Goal: Task Accomplishment & Management: Manage account settings

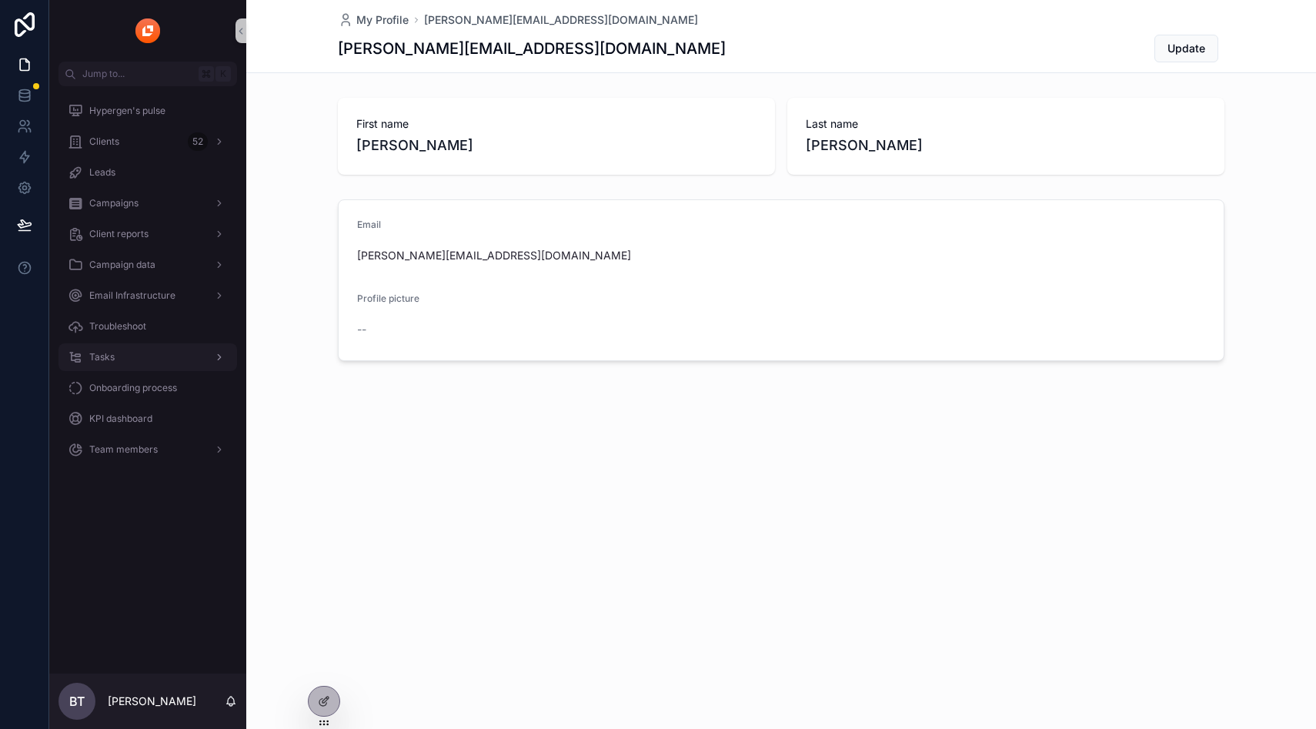
click at [113, 357] on span "Tasks" at bounding box center [101, 357] width 25 height 12
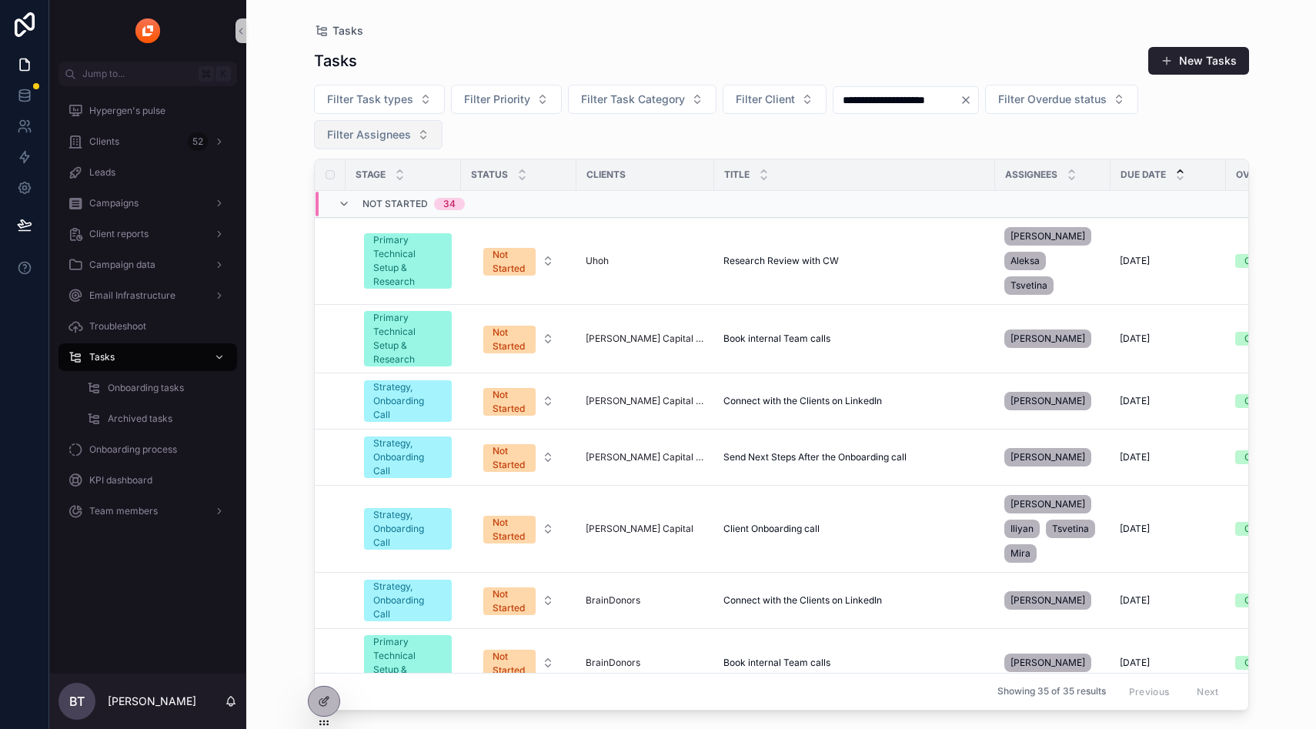
click at [379, 142] on span "Filter Assignees" at bounding box center [369, 134] width 84 height 15
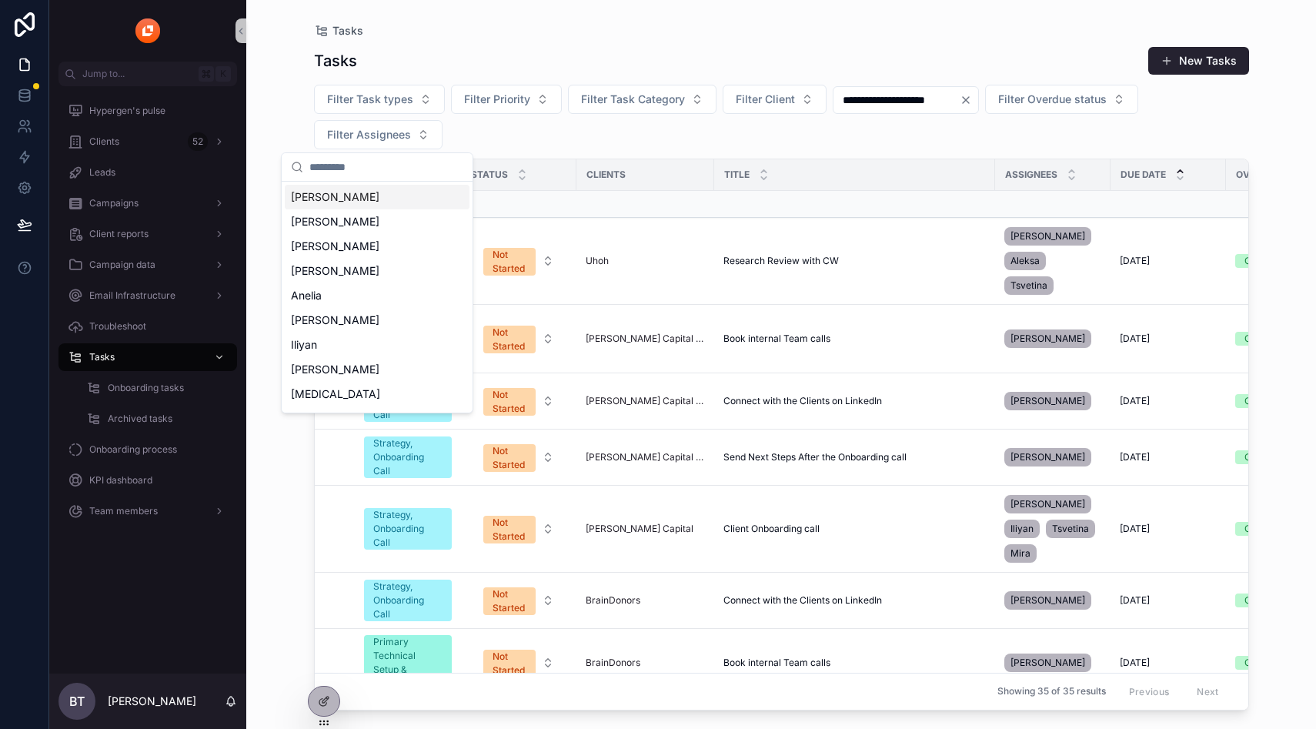
click at [358, 169] on input "scrollable content" at bounding box center [386, 167] width 154 height 28
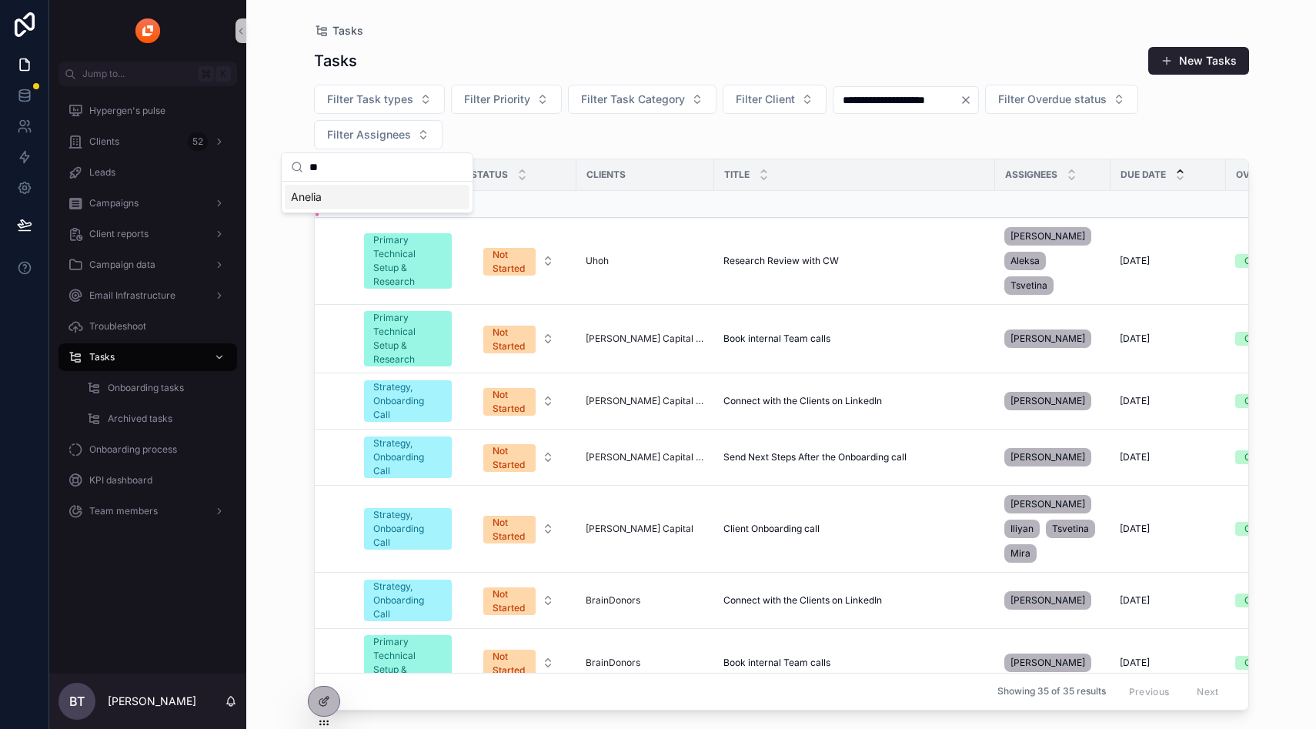
type input "*"
type input "****"
click at [369, 200] on div "[PERSON_NAME]" at bounding box center [377, 197] width 185 height 25
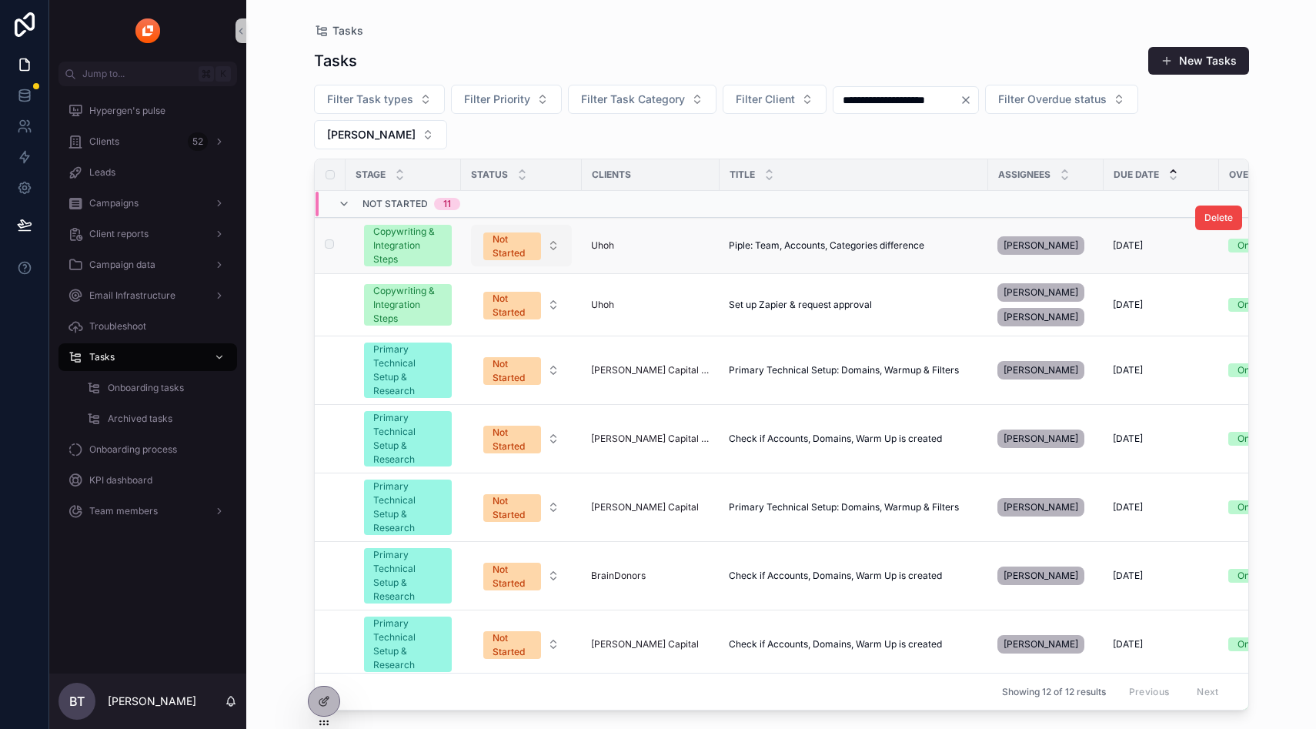
click at [491, 232] on span "Not Started" at bounding box center [512, 246] width 58 height 28
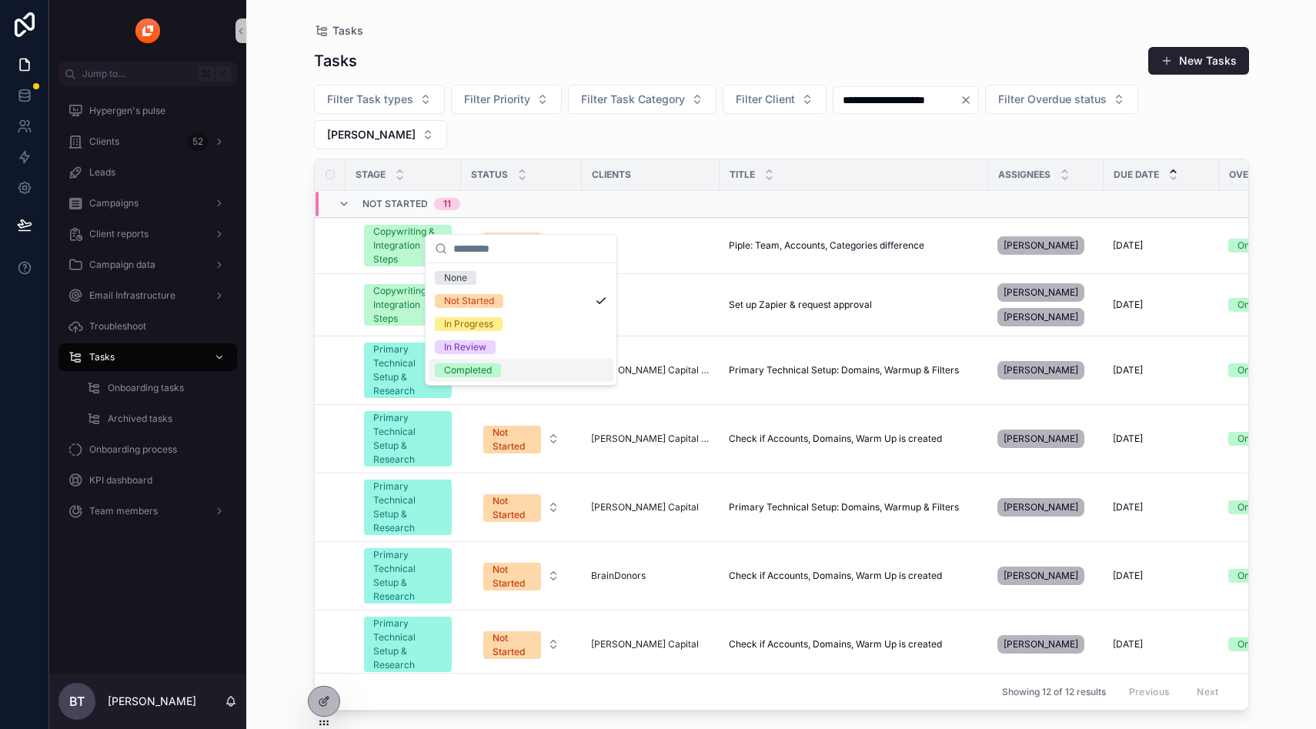
click at [476, 367] on div "Completed" at bounding box center [468, 370] width 48 height 14
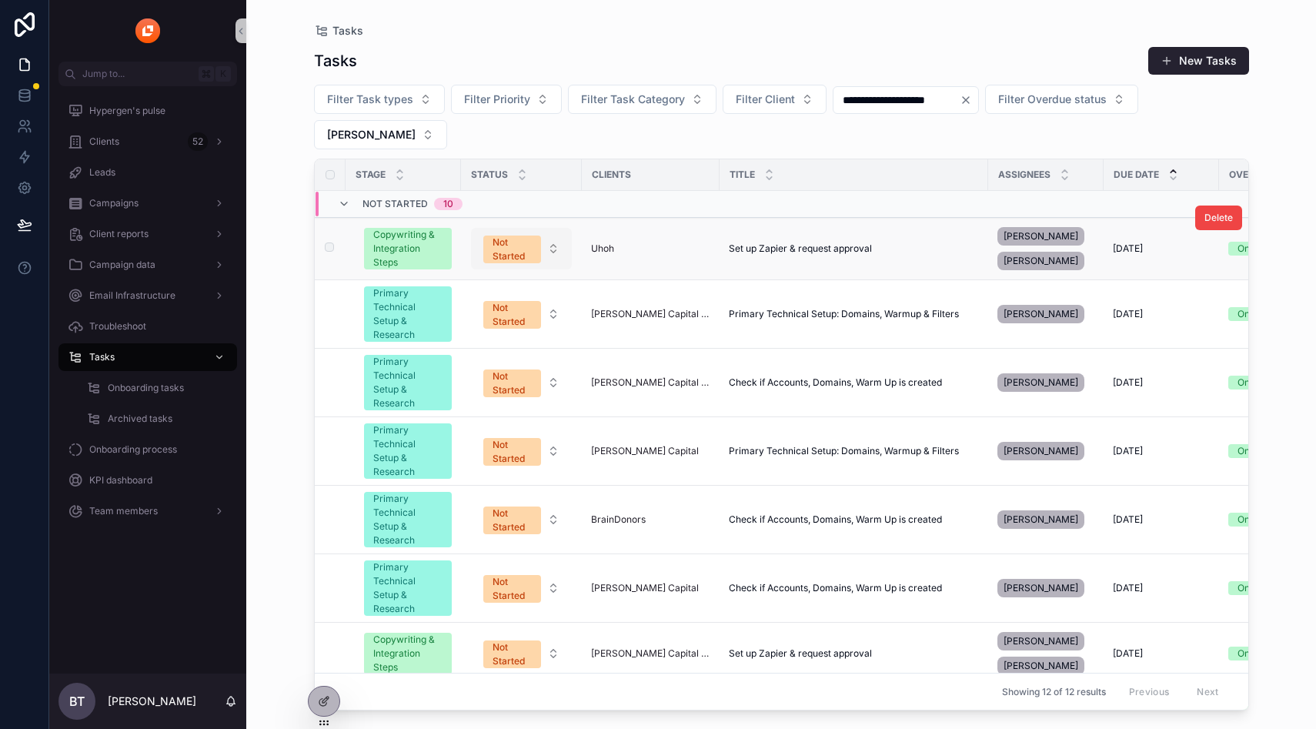
click at [502, 235] on div "Not Started" at bounding box center [511, 249] width 39 height 28
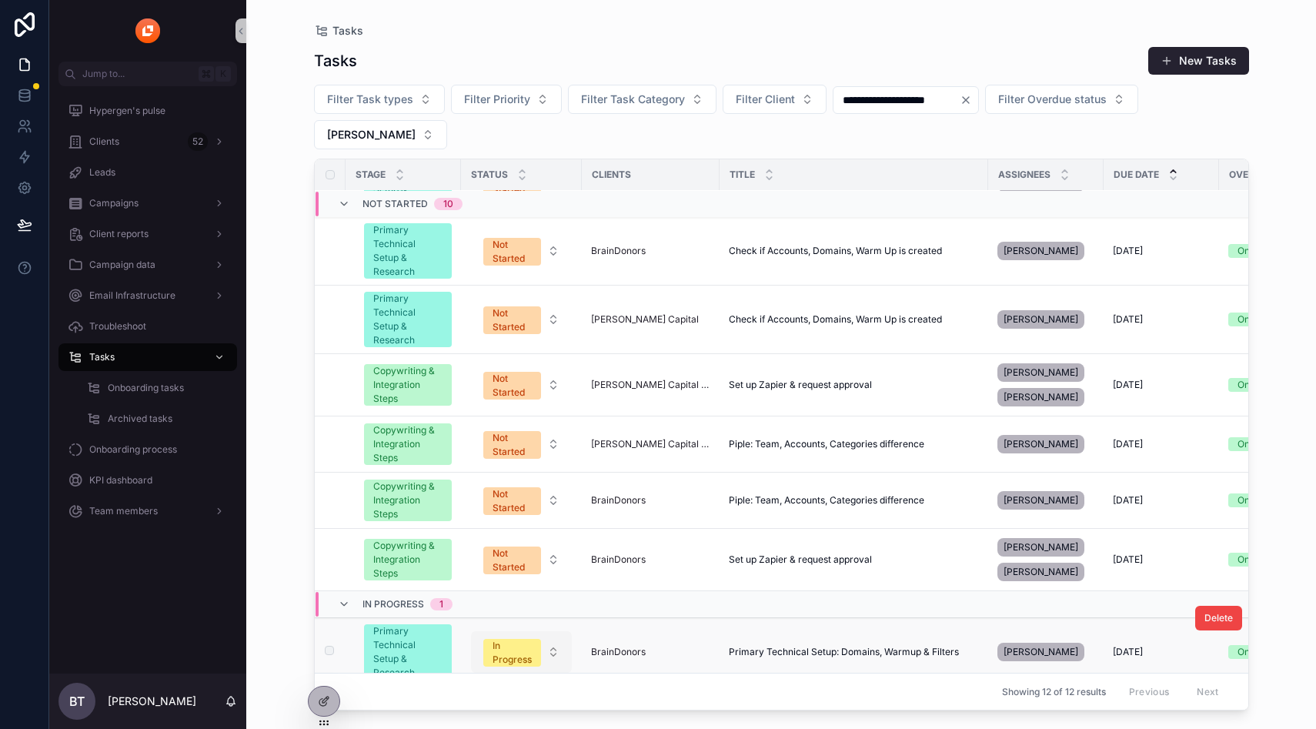
click at [495, 639] on div "In Progress" at bounding box center [511, 653] width 39 height 28
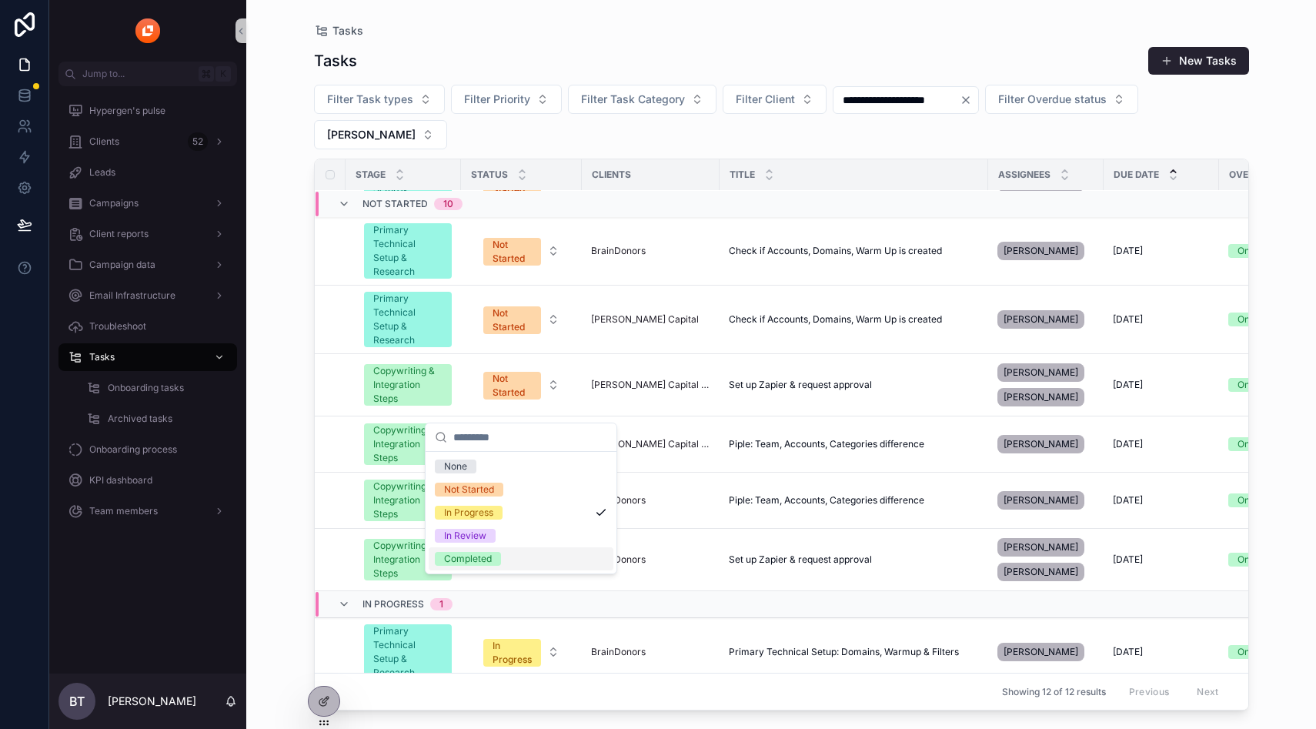
click at [470, 559] on div "Completed" at bounding box center [468, 559] width 48 height 14
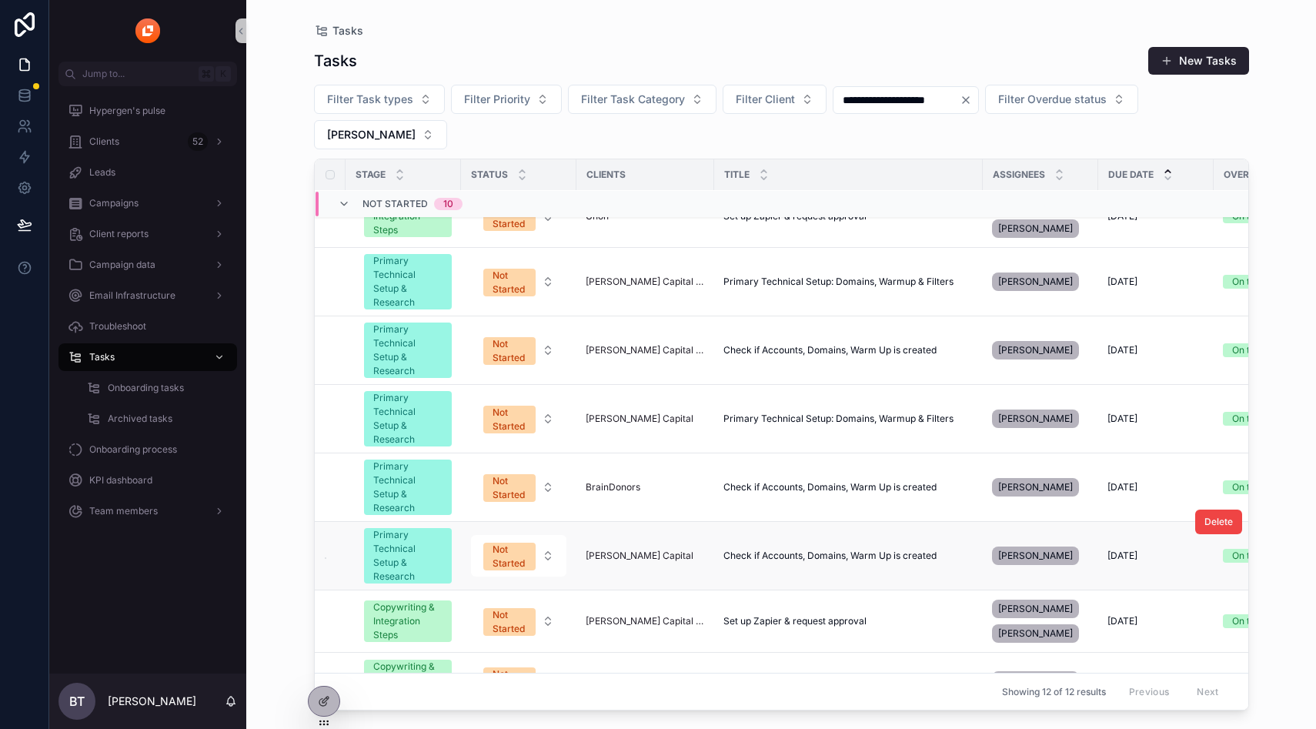
scroll to position [0, 0]
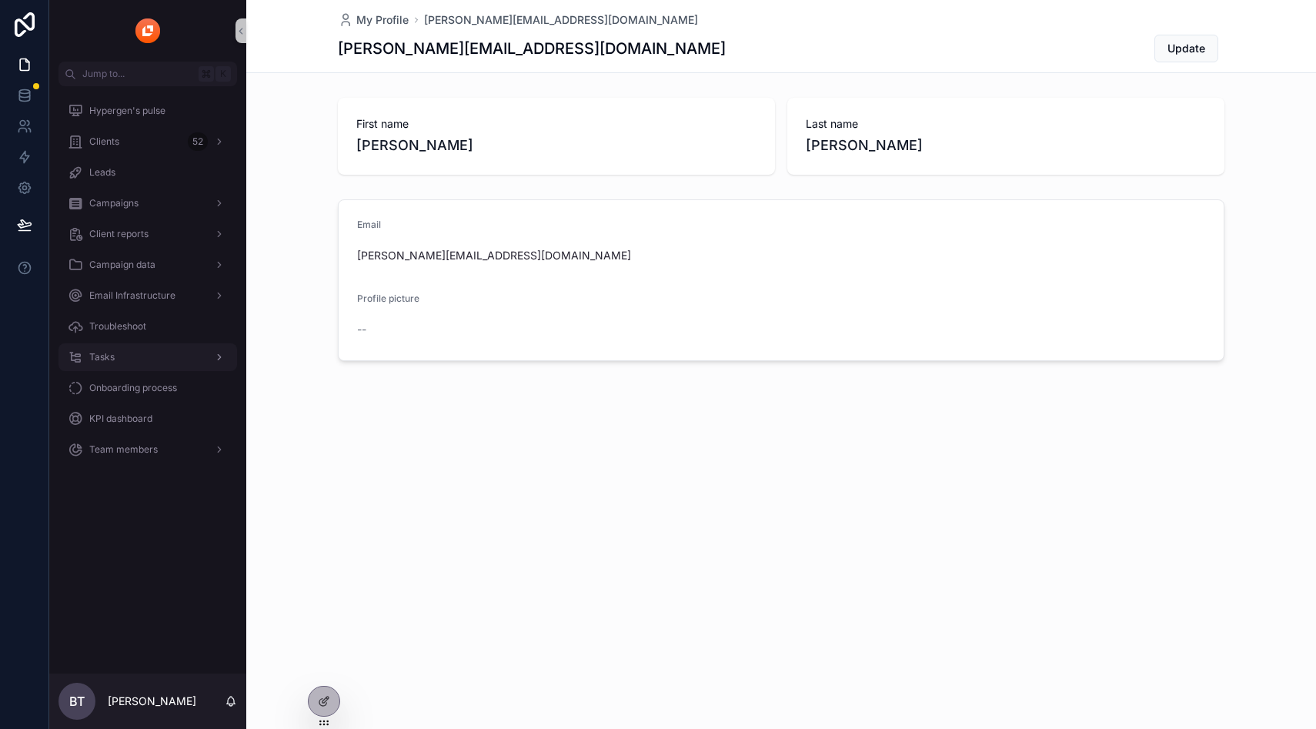
click at [105, 355] on span "Tasks" at bounding box center [101, 357] width 25 height 12
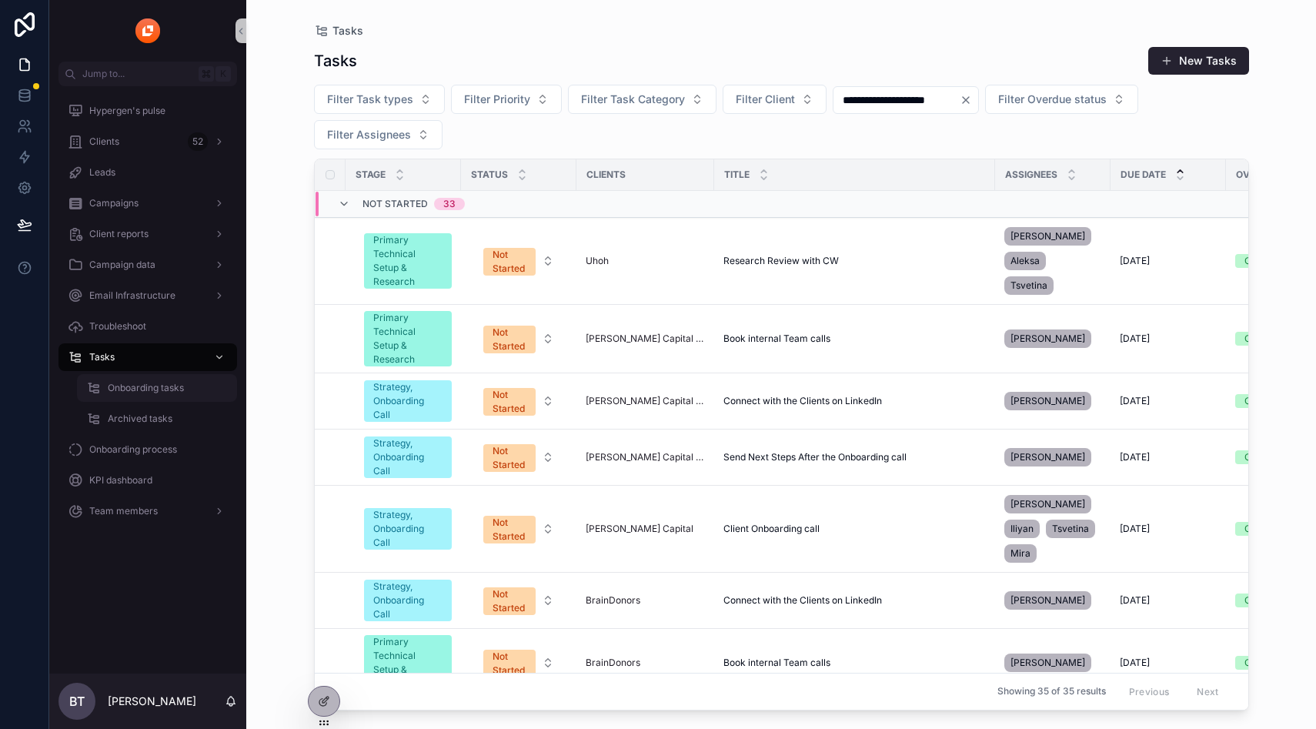
click at [131, 388] on span "Onboarding tasks" at bounding box center [146, 388] width 76 height 12
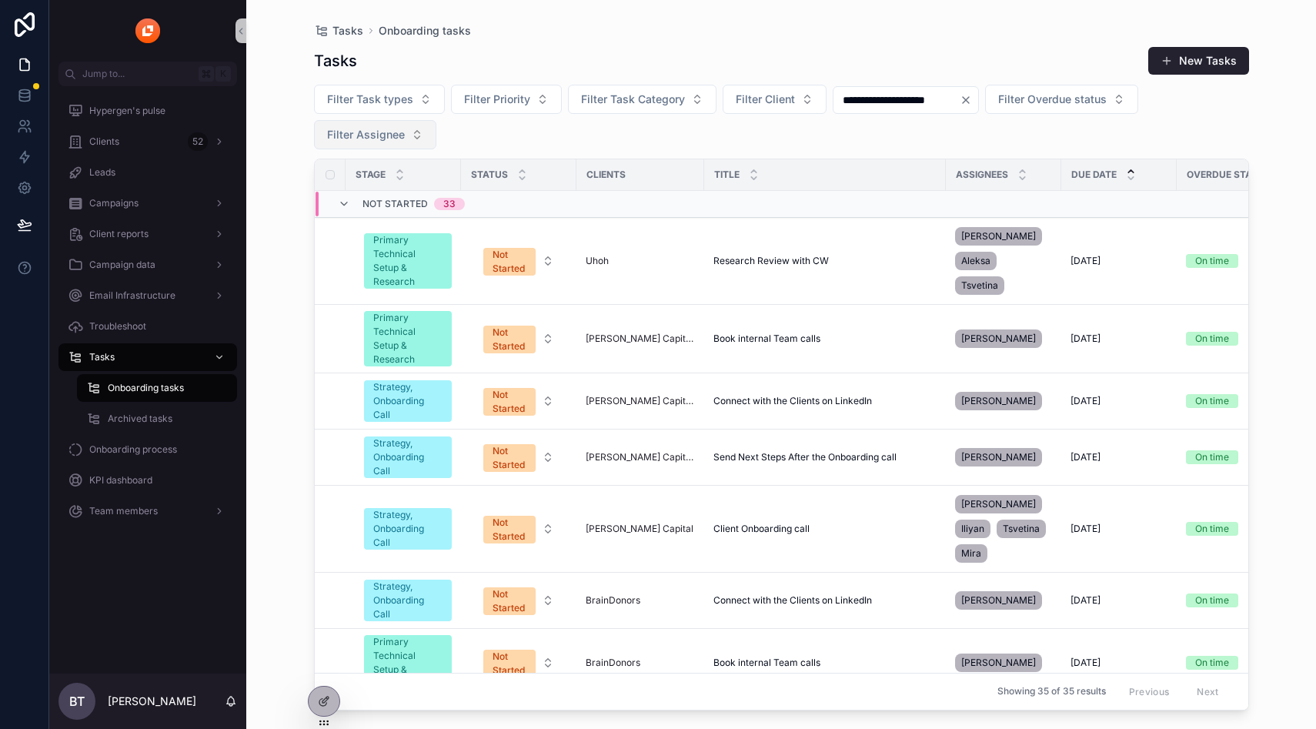
click at [378, 129] on span "Filter Assignee" at bounding box center [366, 134] width 78 height 15
type input "***"
click at [345, 204] on div "[PERSON_NAME]" at bounding box center [374, 197] width 185 height 25
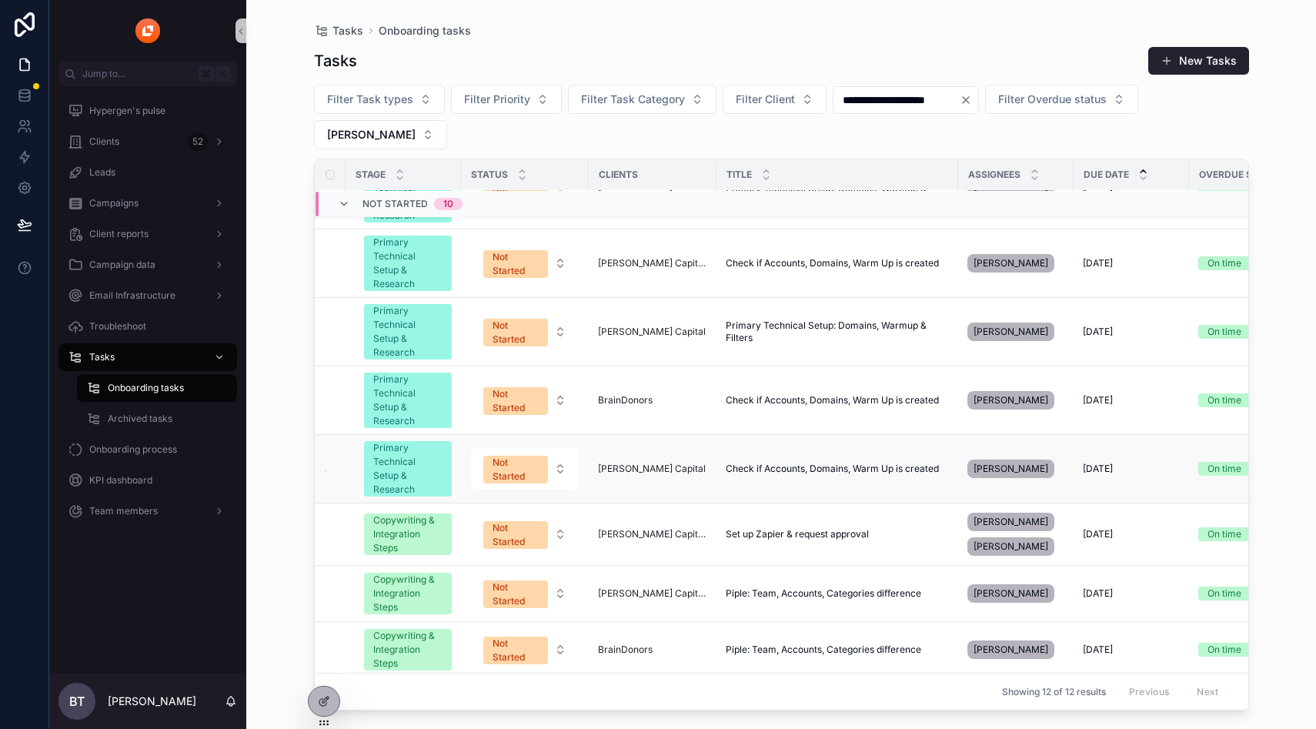
scroll to position [201, 0]
